Goal: Information Seeking & Learning: Learn about a topic

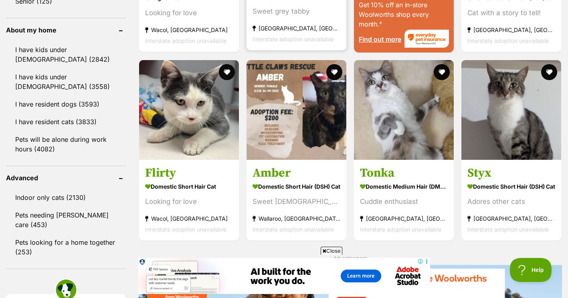
scroll to position [922, 0]
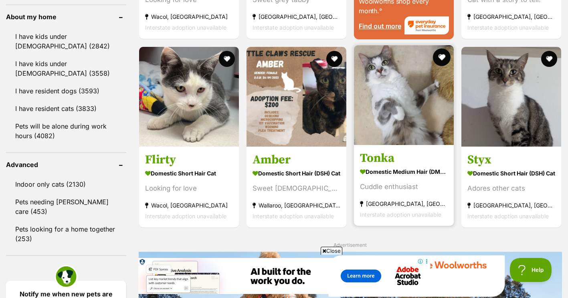
click at [445, 58] on button "favourite" at bounding box center [442, 57] width 18 height 18
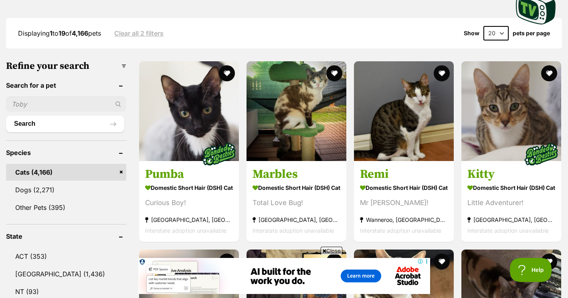
scroll to position [200, 0]
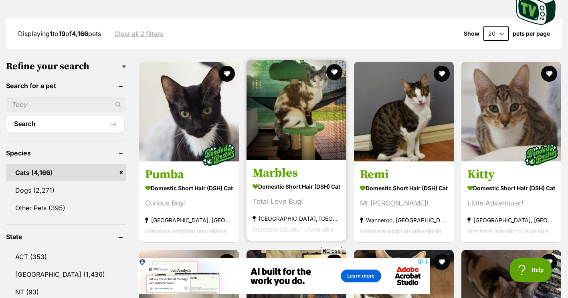
click at [316, 131] on img at bounding box center [296, 110] width 100 height 100
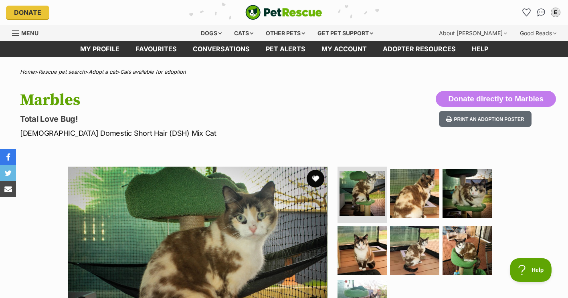
click at [314, 181] on button "favourite" at bounding box center [316, 179] width 18 height 18
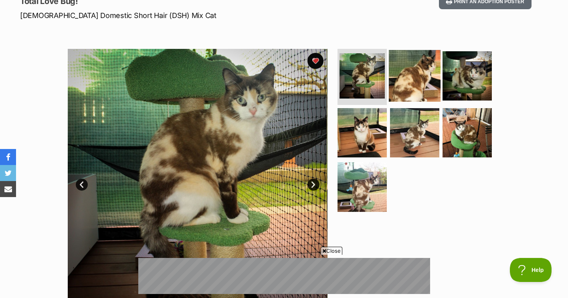
scroll to position [120, 0]
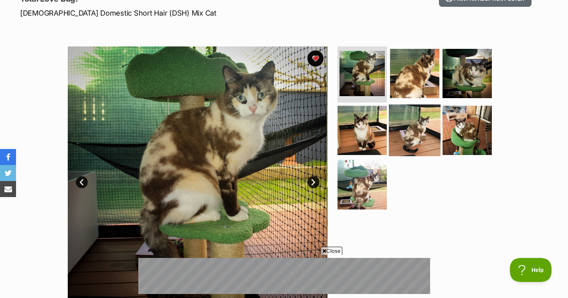
click at [421, 130] on img at bounding box center [415, 130] width 52 height 52
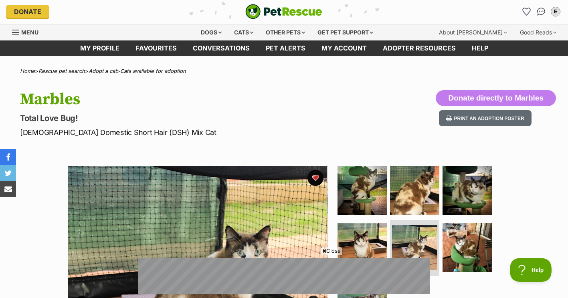
scroll to position [0, 0]
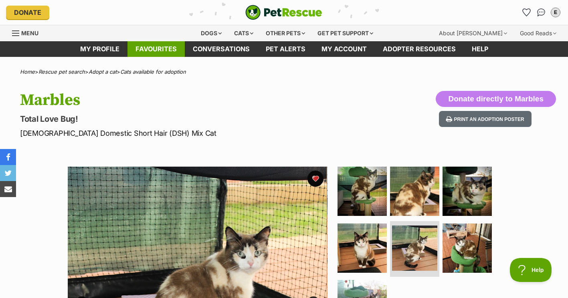
click at [182, 51] on link "Favourites" at bounding box center [155, 49] width 57 height 16
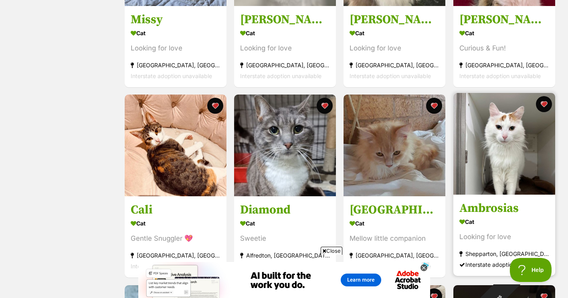
click at [515, 170] on img at bounding box center [504, 144] width 102 height 102
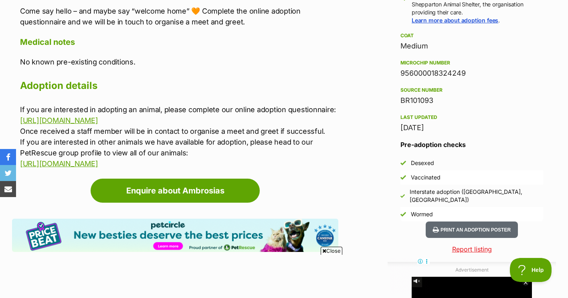
scroll to position [641, 0]
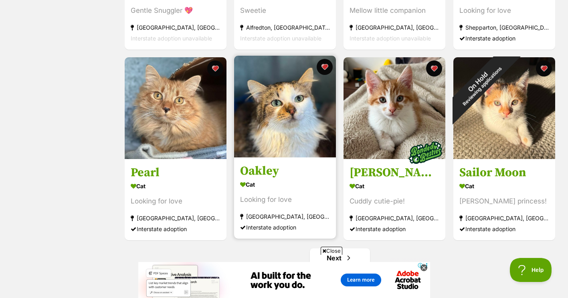
scroll to position [882, 0]
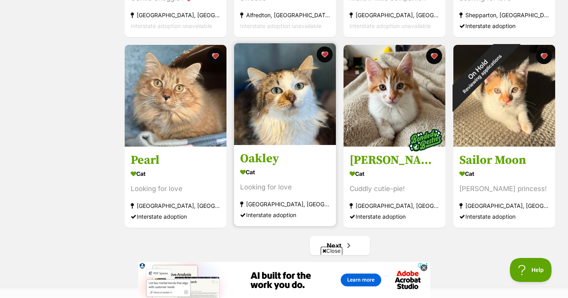
click at [294, 107] on img at bounding box center [285, 94] width 102 height 102
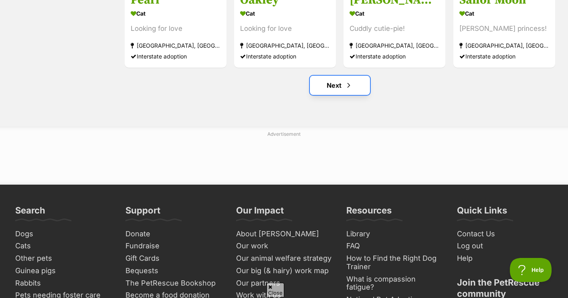
click at [337, 84] on link "Next" at bounding box center [340, 85] width 60 height 19
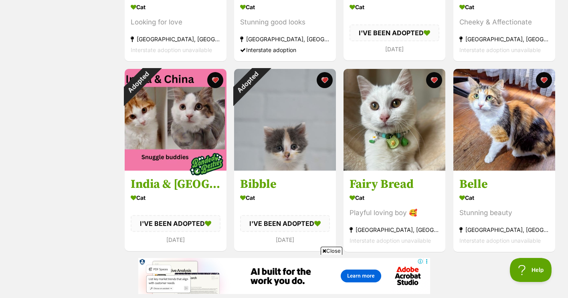
scroll to position [882, 0]
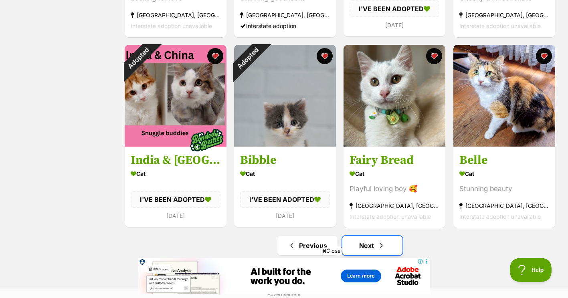
click at [372, 240] on link "Next" at bounding box center [372, 245] width 60 height 19
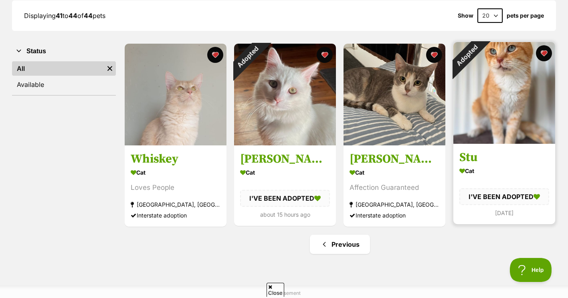
click at [505, 133] on img at bounding box center [504, 93] width 102 height 102
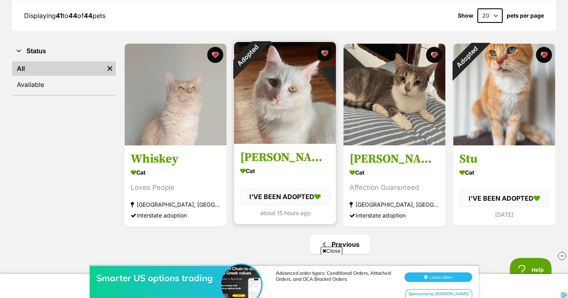
click at [279, 107] on img at bounding box center [285, 93] width 102 height 102
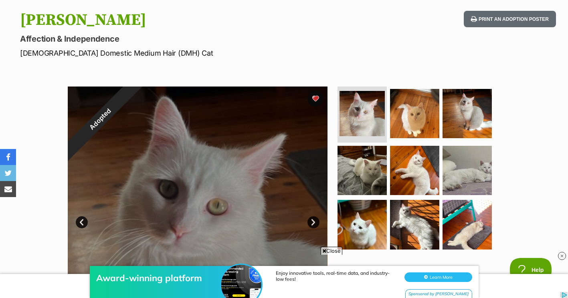
drag, startPoint x: 15, startPoint y: 40, endPoint x: 143, endPoint y: 35, distance: 128.4
click at [143, 35] on div "Mr Pickles Affection & Independence Male Domestic Medium Hair (DMH) Cat Print a…" at bounding box center [284, 35] width 568 height 48
click at [41, 58] on p "Male Domestic Medium Hair (DMH) Cat" at bounding box center [183, 53] width 326 height 11
drag, startPoint x: 21, startPoint y: 58, endPoint x: 11, endPoint y: 56, distance: 10.1
click at [11, 56] on div "Mr Pickles Affection & Independence Male Domestic Medium Hair (DMH) Cat Print a…" at bounding box center [284, 35] width 568 height 48
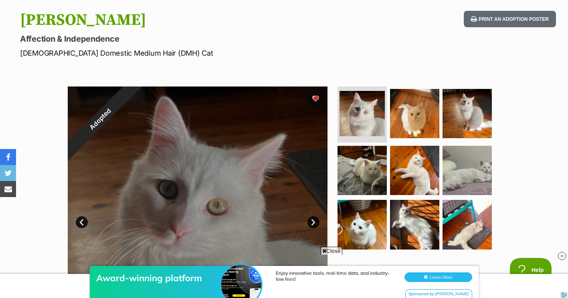
click at [11, 56] on div "Mr Pickles Affection & Independence Male Domestic Medium Hair (DMH) Cat Print a…" at bounding box center [284, 35] width 568 height 48
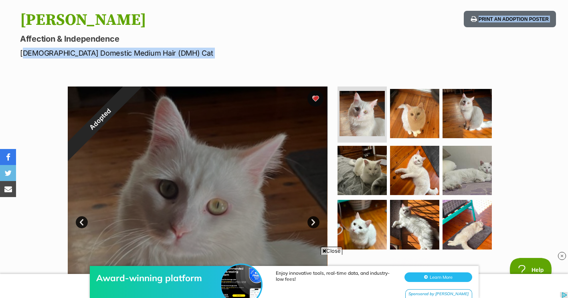
drag, startPoint x: 18, startPoint y: 51, endPoint x: 94, endPoint y: 66, distance: 77.2
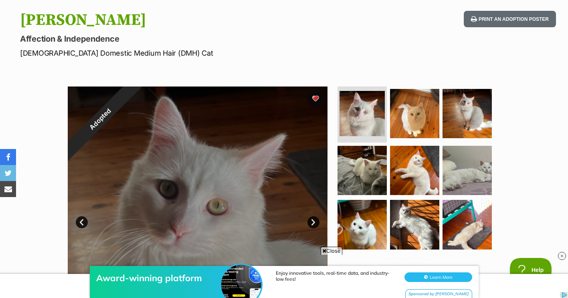
click at [319, 43] on p "Affection & Independence" at bounding box center [183, 38] width 326 height 11
click at [418, 123] on img at bounding box center [415, 114] width 52 height 52
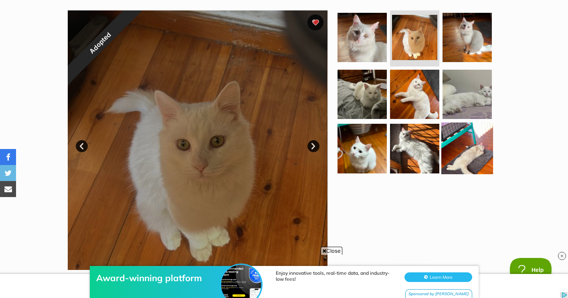
scroll to position [160, 0]
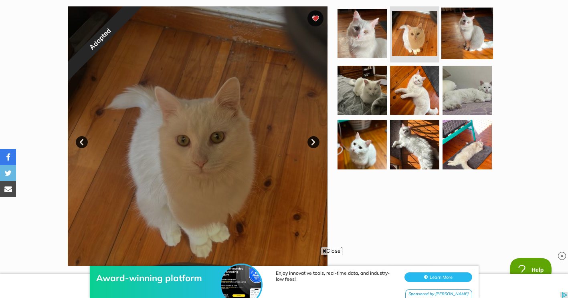
click at [476, 17] on img at bounding box center [467, 34] width 52 height 52
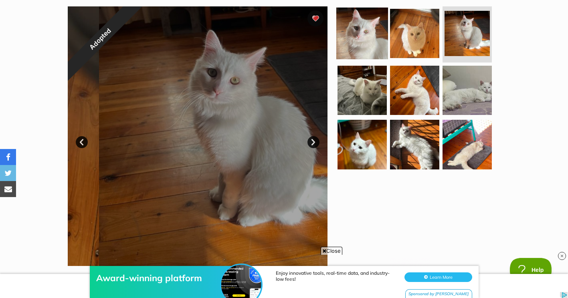
click at [373, 38] on img at bounding box center [362, 34] width 52 height 52
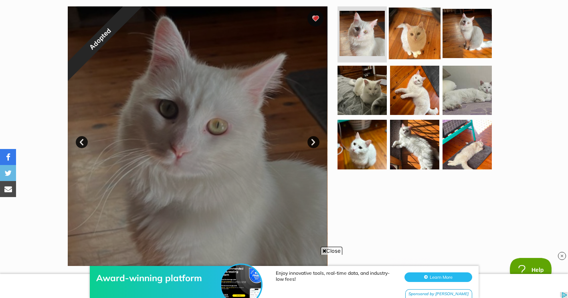
click at [406, 33] on img at bounding box center [415, 34] width 52 height 52
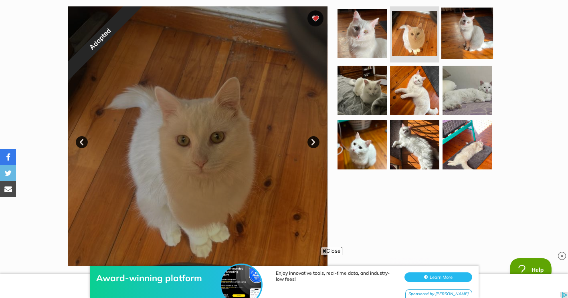
click at [455, 31] on img at bounding box center [467, 34] width 52 height 52
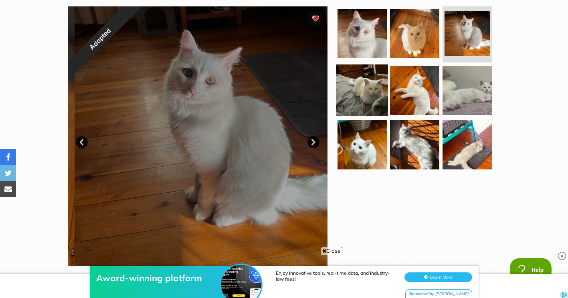
click at [377, 89] on img at bounding box center [362, 90] width 52 height 52
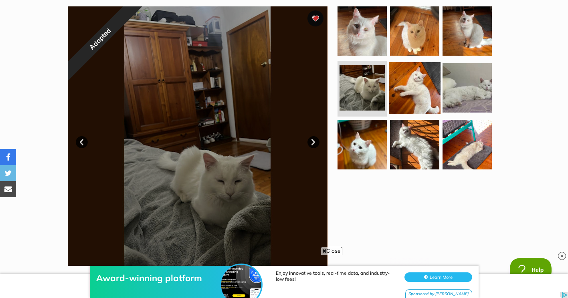
click at [408, 95] on img at bounding box center [415, 88] width 52 height 52
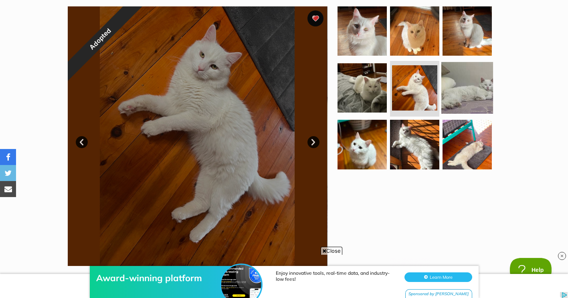
click at [472, 85] on img at bounding box center [467, 88] width 52 height 52
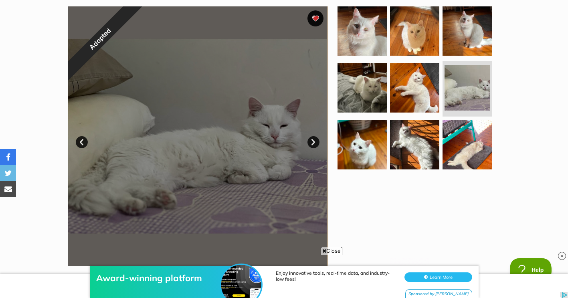
click at [387, 149] on ul at bounding box center [418, 90] width 164 height 168
click at [415, 151] on img at bounding box center [415, 145] width 52 height 52
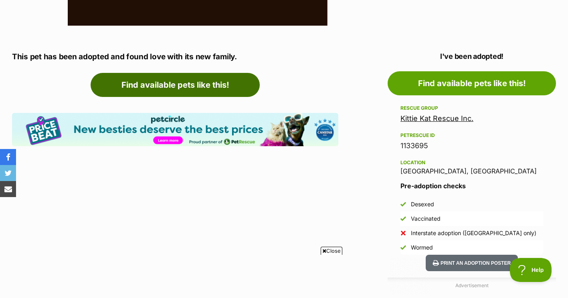
scroll to position [0, 0]
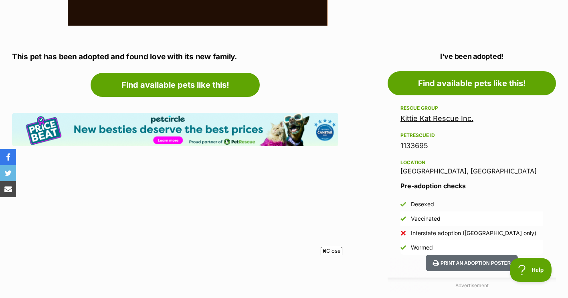
click at [160, 97] on div "Enquire about Mr Pickles Find available pets like this! Pet Circle, new besties…" at bounding box center [175, 110] width 326 height 75
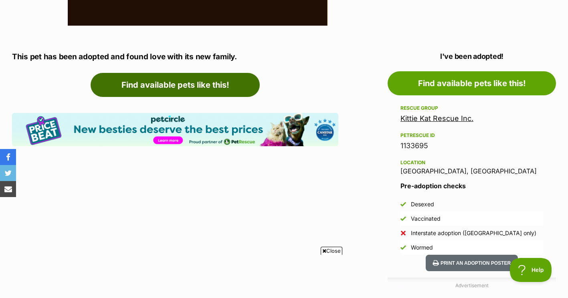
click at [162, 92] on link "Find available pets like this!" at bounding box center [175, 85] width 169 height 24
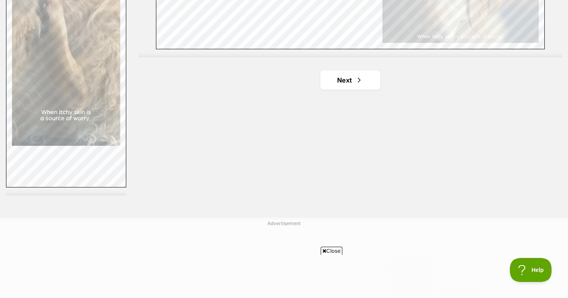
scroll to position [1523, 0]
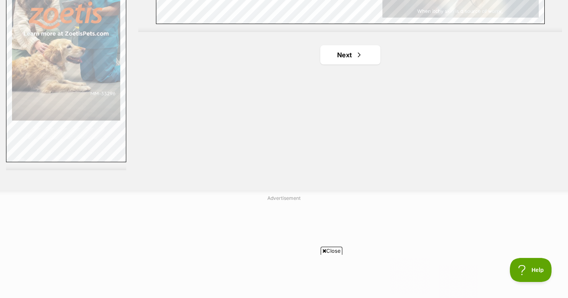
click at [351, 61] on link "Next" at bounding box center [350, 54] width 60 height 19
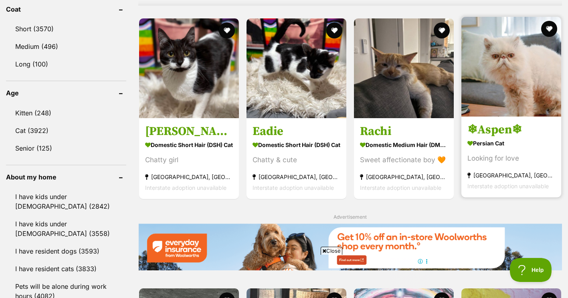
click at [539, 52] on img at bounding box center [511, 67] width 100 height 100
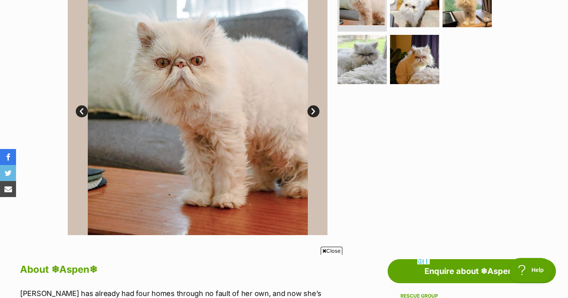
scroll to position [160, 0]
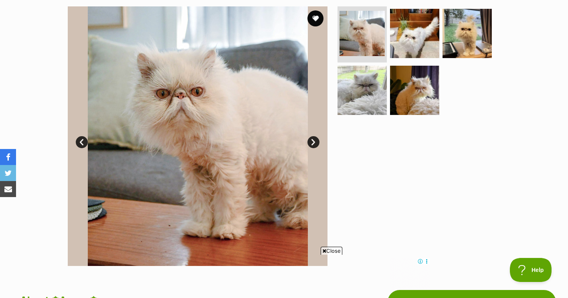
click at [407, 61] on ul at bounding box center [418, 63] width 164 height 114
click at [410, 38] on img at bounding box center [415, 34] width 52 height 52
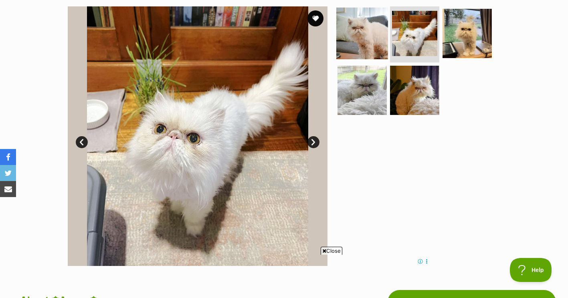
click at [372, 33] on img at bounding box center [362, 34] width 52 height 52
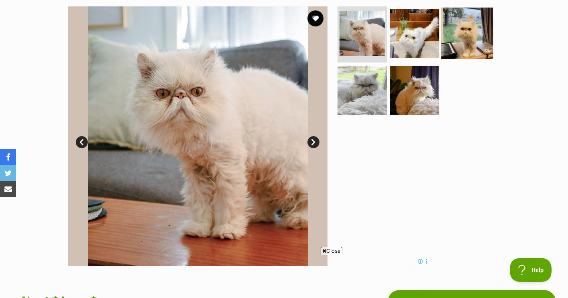
click at [483, 39] on img at bounding box center [467, 34] width 52 height 52
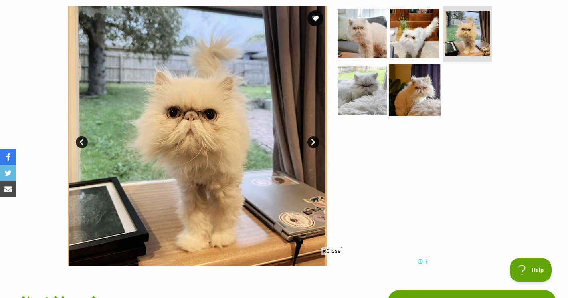
click at [422, 98] on img at bounding box center [415, 90] width 52 height 52
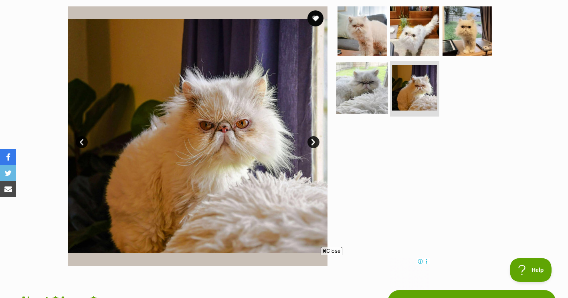
click at [369, 95] on img at bounding box center [362, 88] width 52 height 52
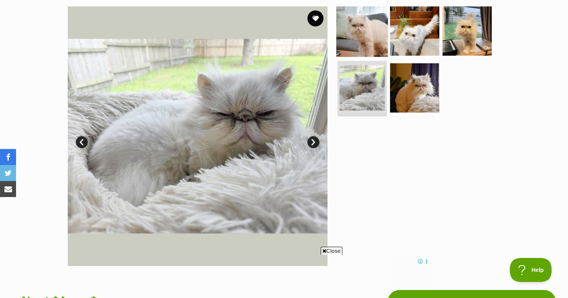
click at [374, 24] on img at bounding box center [362, 31] width 52 height 52
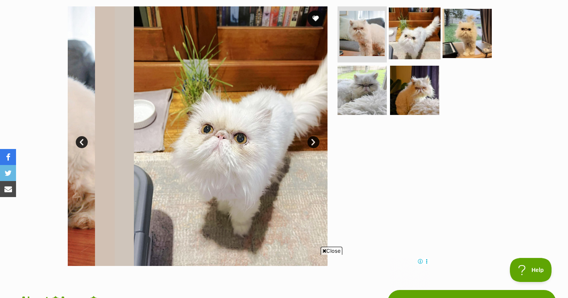
scroll to position [0, 0]
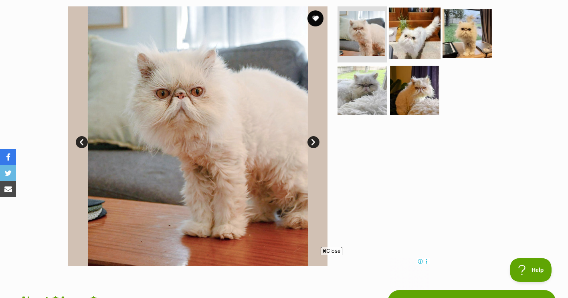
click at [412, 26] on img at bounding box center [415, 34] width 52 height 52
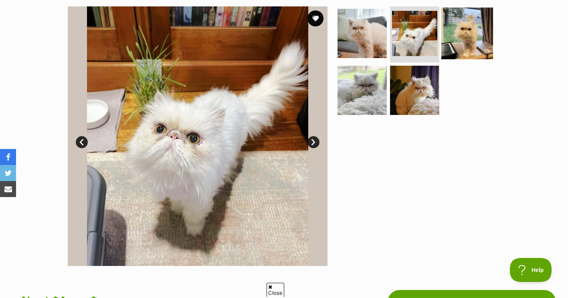
click at [479, 54] on img at bounding box center [467, 34] width 52 height 52
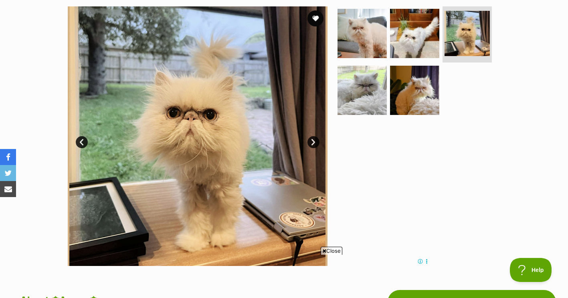
click at [334, 253] on span "Close" at bounding box center [332, 251] width 22 height 8
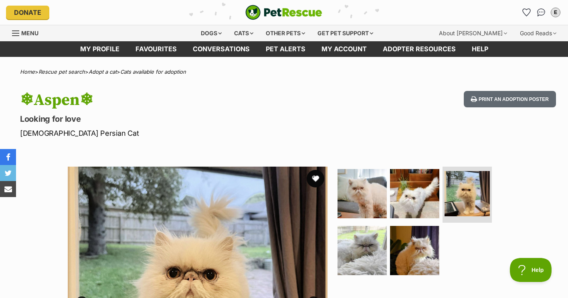
click at [315, 176] on button "favourite" at bounding box center [316, 179] width 18 height 18
drag, startPoint x: 28, startPoint y: 102, endPoint x: 122, endPoint y: 94, distance: 94.5
click at [122, 94] on h1 "❄Aspen❄" at bounding box center [183, 100] width 326 height 18
click at [20, 108] on h1 "❄Aspen❄" at bounding box center [183, 100] width 326 height 18
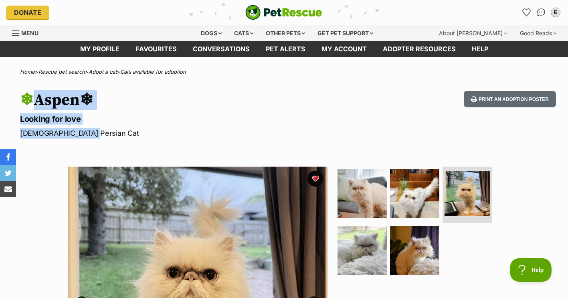
drag, startPoint x: 20, startPoint y: 101, endPoint x: 119, endPoint y: 131, distance: 103.6
click at [119, 131] on hgroup "❄Aspen❄ Looking for love Female Persian Cat" at bounding box center [183, 115] width 326 height 48
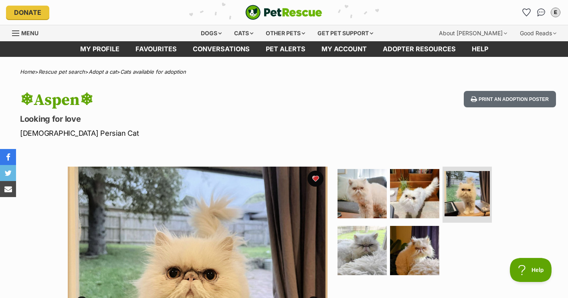
drag, startPoint x: 119, startPoint y: 131, endPoint x: 269, endPoint y: 139, distance: 150.1
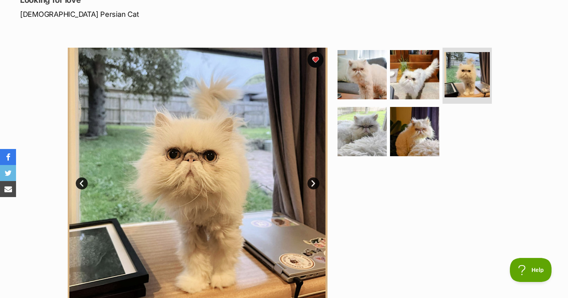
scroll to position [120, 0]
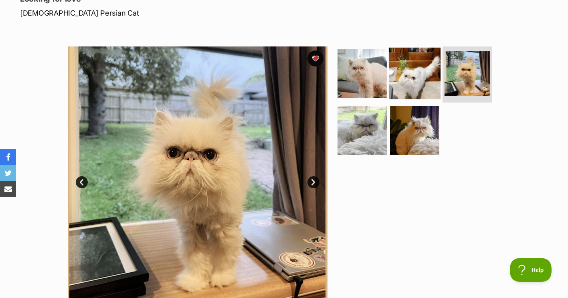
click at [396, 72] on img at bounding box center [415, 74] width 52 height 52
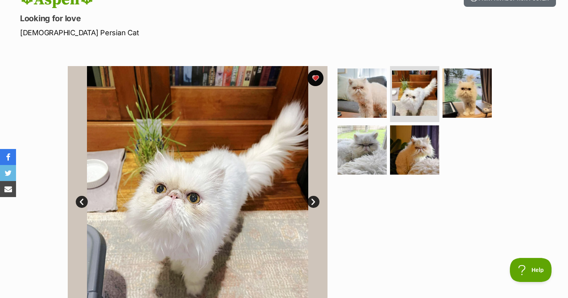
scroll to position [80, 0]
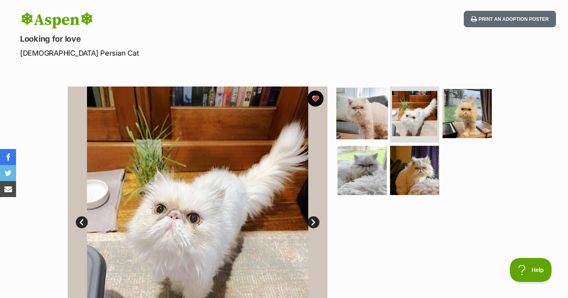
click at [363, 105] on img at bounding box center [362, 114] width 52 height 52
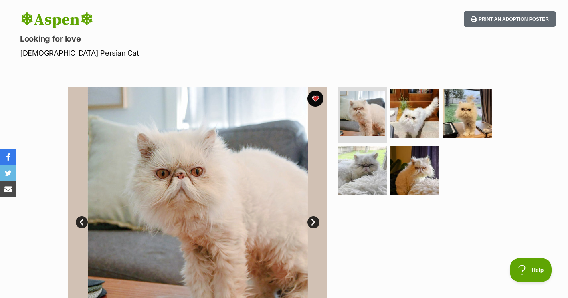
drag, startPoint x: 7, startPoint y: 18, endPoint x: 168, endPoint y: 13, distance: 161.6
click at [168, 13] on div "❄Aspen❄ Looking for love Female Persian Cat Print an adoption poster" at bounding box center [284, 35] width 568 height 48
drag, startPoint x: 14, startPoint y: 40, endPoint x: 166, endPoint y: 40, distance: 152.3
click at [166, 40] on div "❄Aspen❄ Looking for love Female Persian Cat Print an adoption poster" at bounding box center [284, 35] width 568 height 48
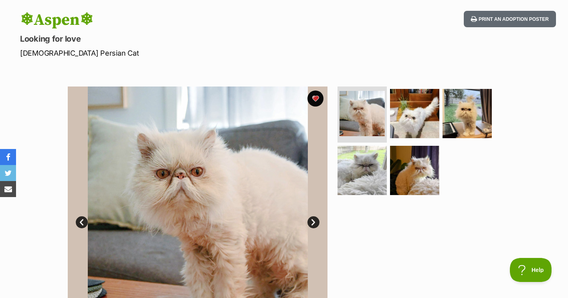
drag, startPoint x: 12, startPoint y: 20, endPoint x: 136, endPoint y: 19, distance: 124.2
click at [135, 19] on div "❄Aspen❄ Looking for love Female Persian Cat Print an adoption poster" at bounding box center [284, 35] width 568 height 48
drag, startPoint x: 17, startPoint y: 39, endPoint x: 118, endPoint y: 42, distance: 100.6
click at [117, 42] on div "❄Aspen❄ Looking for love Female Persian Cat Print an adoption poster" at bounding box center [284, 35] width 568 height 48
click at [6, 22] on div "❄Aspen❄ Looking for love Female Persian Cat Print an adoption poster" at bounding box center [284, 35] width 568 height 48
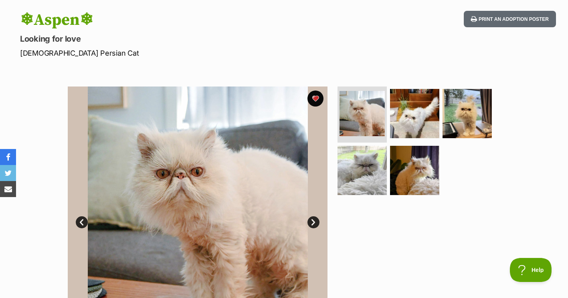
drag, startPoint x: 19, startPoint y: 19, endPoint x: 128, endPoint y: 11, distance: 109.7
click at [128, 11] on div "❄Aspen❄ Looking for love Female Persian Cat Print an adoption poster" at bounding box center [284, 35] width 568 height 48
drag, startPoint x: 10, startPoint y: 40, endPoint x: 87, endPoint y: 30, distance: 78.5
click at [101, 26] on div "❄Aspen❄ Looking for love Female Persian Cat Print an adoption poster" at bounding box center [284, 35] width 568 height 48
drag, startPoint x: 54, startPoint y: 20, endPoint x: 138, endPoint y: 14, distance: 84.3
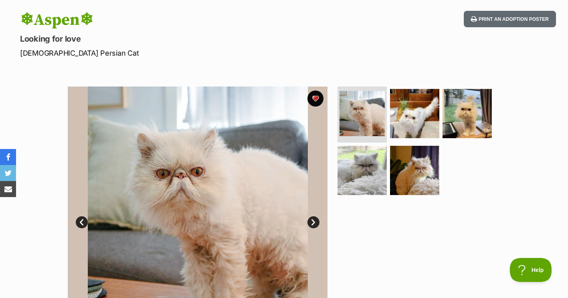
click at [138, 14] on div "❄Aspen❄ Looking for love Female Persian Cat Print an adoption poster" at bounding box center [284, 35] width 568 height 48
drag, startPoint x: 7, startPoint y: 41, endPoint x: 152, endPoint y: 39, distance: 145.1
click at [152, 39] on div "❄Aspen❄ Looking for love Female Persian Cat Print an adoption poster" at bounding box center [284, 35] width 568 height 48
drag, startPoint x: 18, startPoint y: 59, endPoint x: 89, endPoint y: 55, distance: 71.0
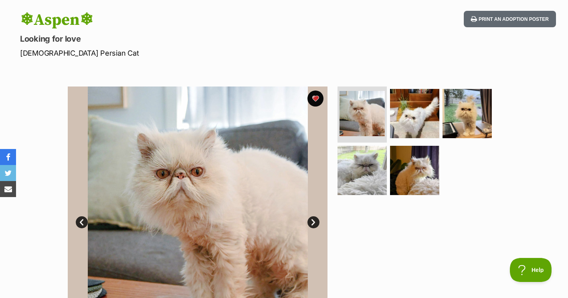
drag, startPoint x: 89, startPoint y: 55, endPoint x: 19, endPoint y: 58, distance: 70.2
click at [19, 58] on div "❄Aspen❄ Looking for love Female Persian Cat Print an adoption poster" at bounding box center [284, 35] width 568 height 48
drag, startPoint x: 16, startPoint y: 59, endPoint x: 117, endPoint y: 55, distance: 100.7
drag, startPoint x: 117, startPoint y: 55, endPoint x: 26, endPoint y: 49, distance: 90.8
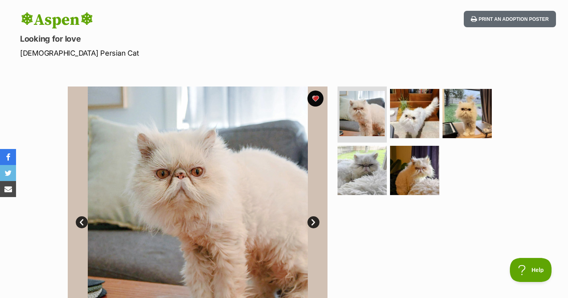
click at [26, 50] on p "Female Persian Cat" at bounding box center [183, 53] width 326 height 11
drag, startPoint x: 11, startPoint y: 28, endPoint x: 85, endPoint y: 29, distance: 73.4
click at [85, 29] on div "❄Aspen❄ Looking for love Female Persian Cat Print an adoption poster" at bounding box center [284, 35] width 568 height 48
drag, startPoint x: 85, startPoint y: 29, endPoint x: 26, endPoint y: 42, distance: 60.2
click at [27, 42] on p "Looking for love" at bounding box center [183, 38] width 326 height 11
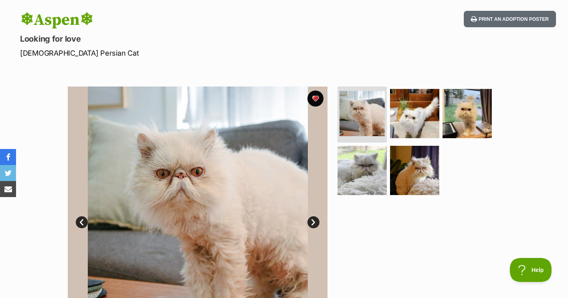
drag, startPoint x: 14, startPoint y: 41, endPoint x: 103, endPoint y: 40, distance: 89.4
click at [103, 40] on div "❄Aspen❄ Looking for love Female Persian Cat Print an adoption poster" at bounding box center [284, 35] width 568 height 48
drag, startPoint x: 103, startPoint y: 40, endPoint x: 76, endPoint y: 56, distance: 31.8
click at [77, 57] on p "Female Persian Cat" at bounding box center [183, 53] width 326 height 11
drag, startPoint x: 87, startPoint y: 53, endPoint x: 8, endPoint y: 55, distance: 79.0
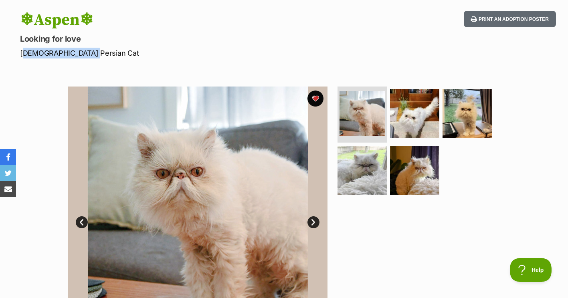
click at [8, 55] on div "❄Aspen❄ Looking for love Female Persian Cat Print an adoption poster" at bounding box center [284, 35] width 568 height 48
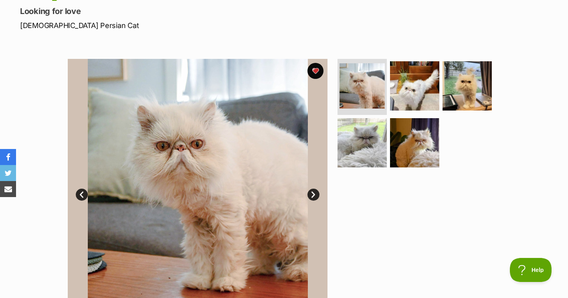
scroll to position [80, 0]
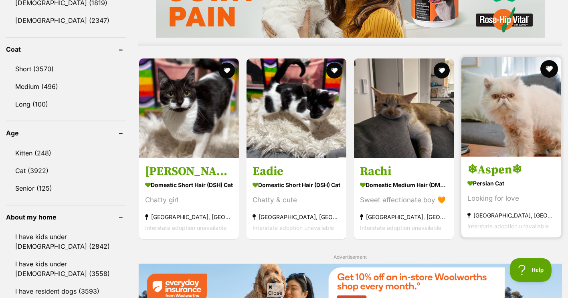
click at [552, 61] on div at bounding box center [511, 107] width 100 height 101
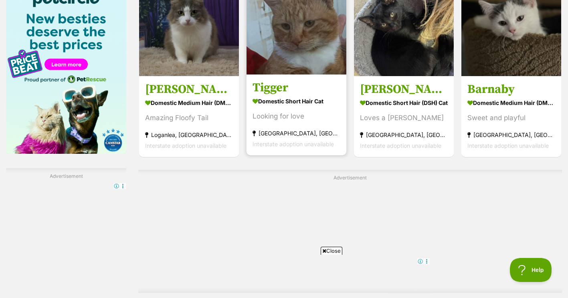
scroll to position [1242, 0]
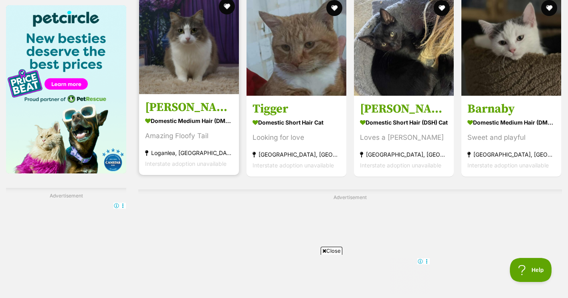
click at [197, 64] on img at bounding box center [189, 44] width 100 height 100
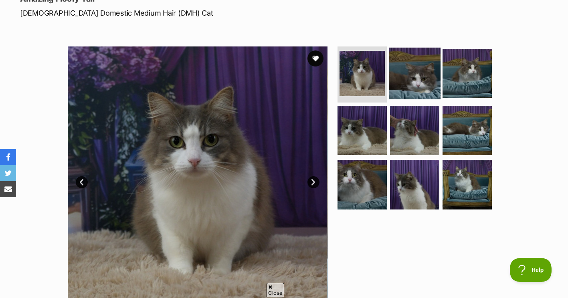
click at [402, 72] on img at bounding box center [415, 74] width 52 height 52
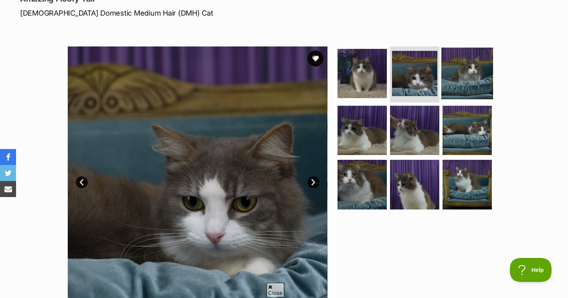
click at [473, 85] on img at bounding box center [467, 74] width 52 height 52
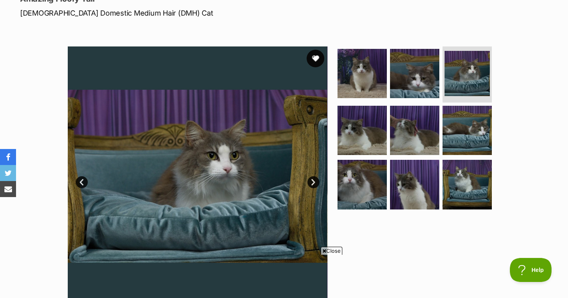
click at [319, 61] on button "favourite" at bounding box center [316, 59] width 18 height 18
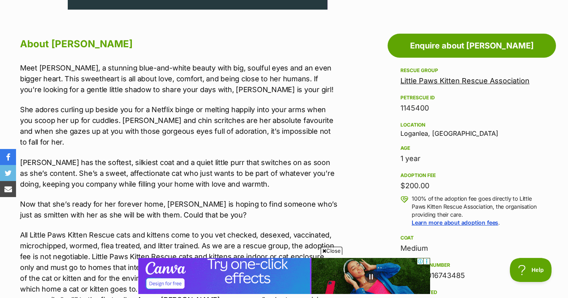
scroll to position [401, 0]
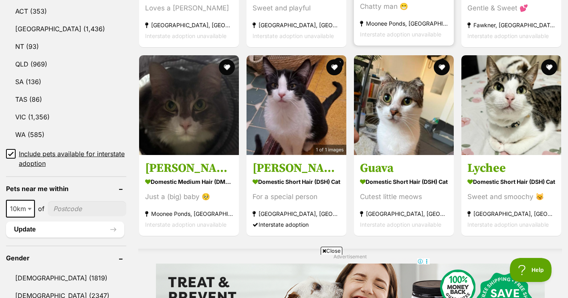
scroll to position [321, 0]
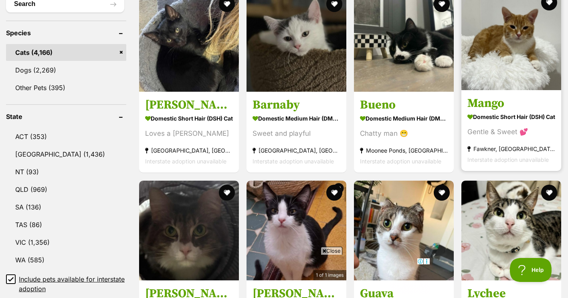
click at [521, 61] on img at bounding box center [511, 40] width 100 height 100
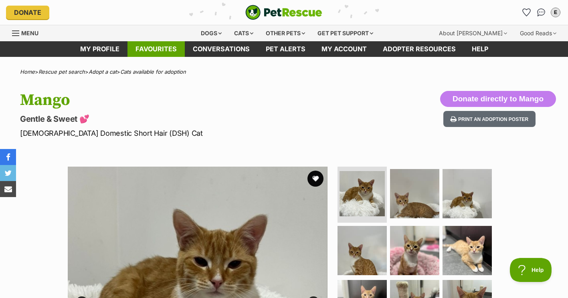
click at [172, 45] on link "Favourites" at bounding box center [155, 49] width 57 height 16
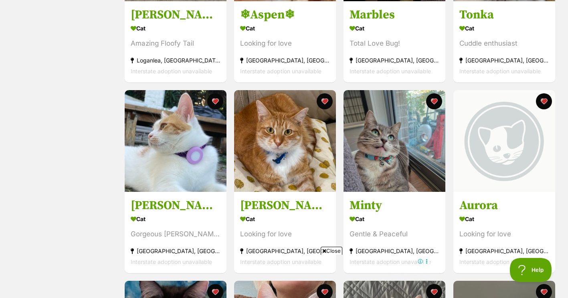
scroll to position [281, 0]
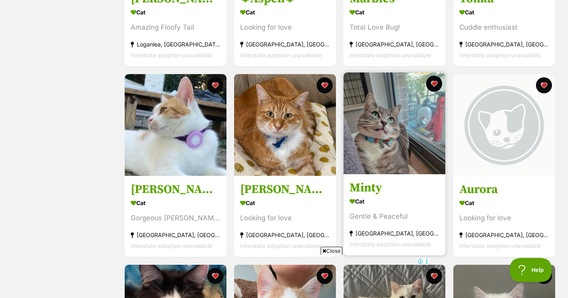
click at [392, 110] on img at bounding box center [394, 124] width 102 height 102
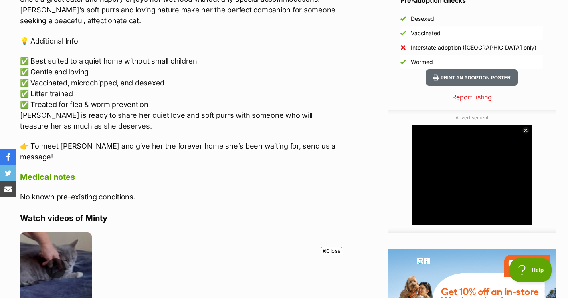
click at [56, 232] on img at bounding box center [56, 268] width 72 height 72
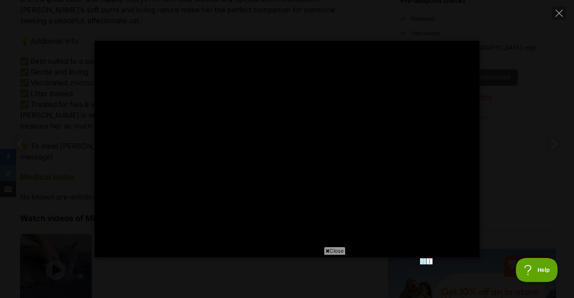
click at [539, 196] on div "Pause Play % buffered 00:13 -00:18 Unmute Mute Disable captions Enable captions…" at bounding box center [287, 149] width 574 height 216
type input "7.87"
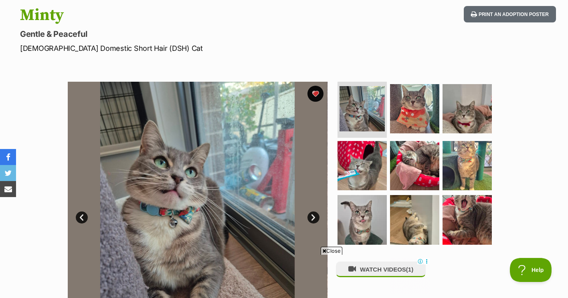
scroll to position [80, 0]
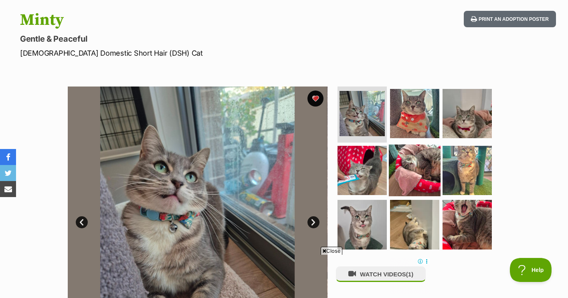
click at [410, 171] on img at bounding box center [415, 170] width 52 height 52
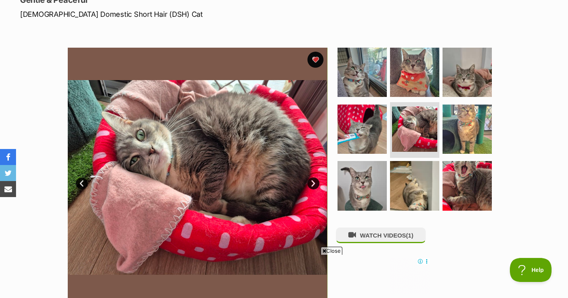
scroll to position [120, 0]
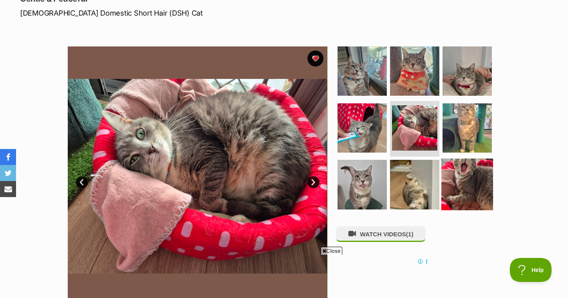
click at [462, 171] on img at bounding box center [467, 185] width 52 height 52
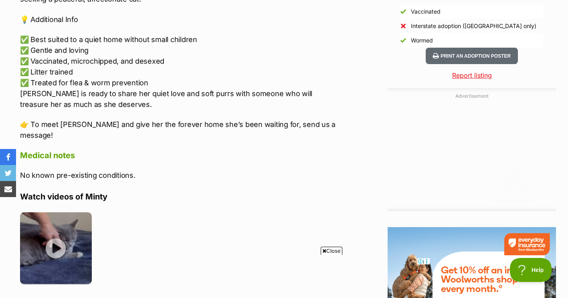
scroll to position [842, 0]
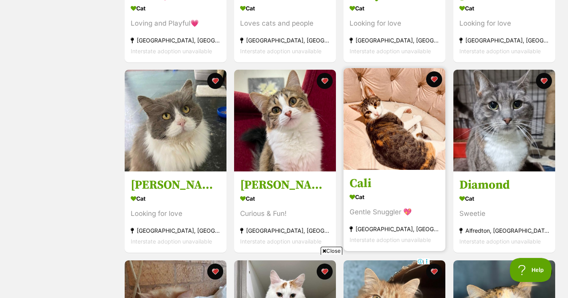
scroll to position [681, 0]
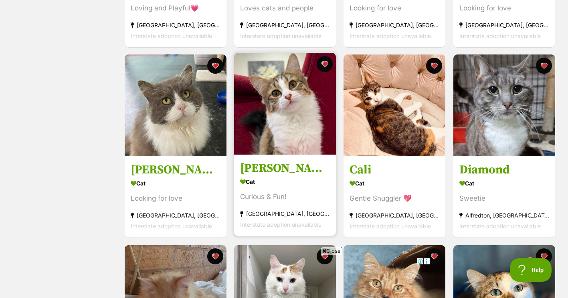
click at [303, 88] on img at bounding box center [285, 104] width 102 height 102
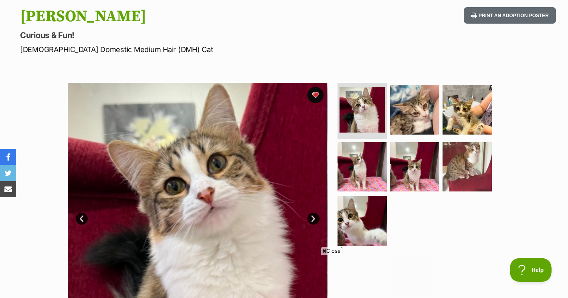
scroll to position [80, 0]
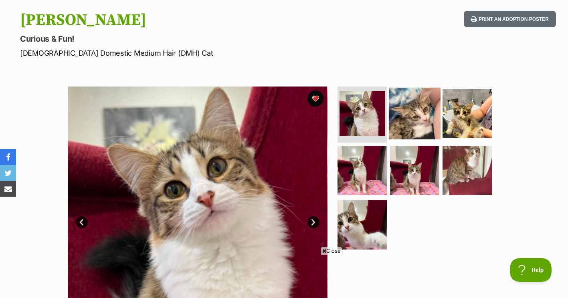
click at [396, 105] on img at bounding box center [415, 114] width 52 height 52
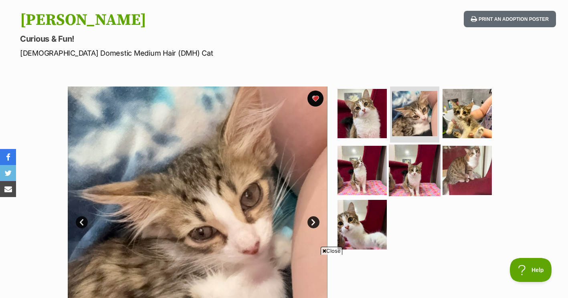
click at [425, 161] on img at bounding box center [415, 170] width 52 height 52
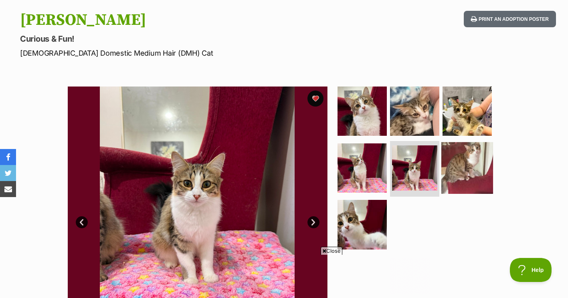
click at [487, 165] on img at bounding box center [467, 168] width 52 height 52
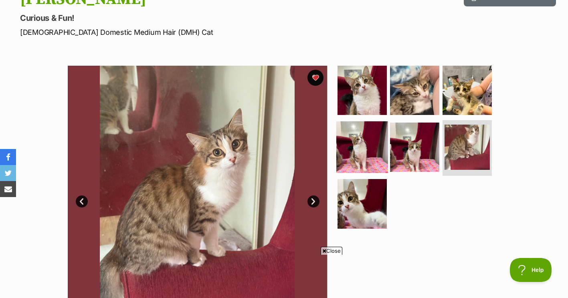
scroll to position [160, 0]
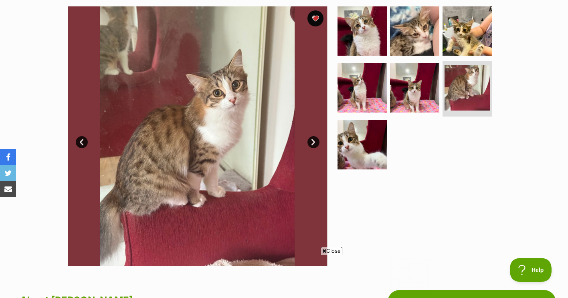
click at [493, 18] on ul at bounding box center [418, 90] width 164 height 168
click at [488, 32] on img at bounding box center [467, 31] width 52 height 52
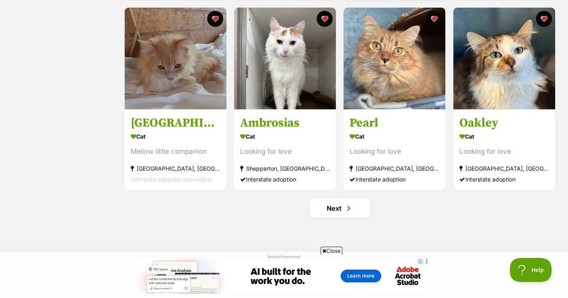
scroll to position [922, 0]
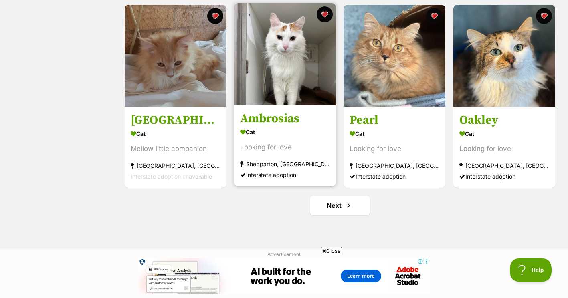
click at [286, 72] on img at bounding box center [285, 54] width 102 height 102
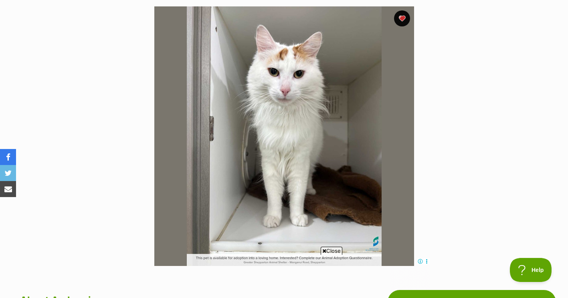
click at [438, 87] on section "Available 1 of 1 images Next Prev 1" at bounding box center [284, 130] width 457 height 272
click at [438, 86] on section "Available 1 of 1 images Next Prev 1" at bounding box center [284, 130] width 457 height 272
click at [408, 165] on img at bounding box center [284, 136] width 260 height 260
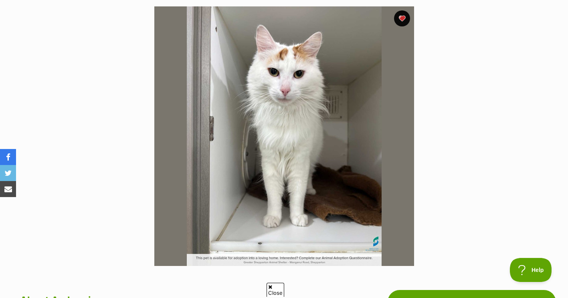
click at [440, 101] on section "Available 1 of 1 images Next Prev 1" at bounding box center [284, 130] width 457 height 272
